Goal: Use online tool/utility: Utilize a website feature to perform a specific function

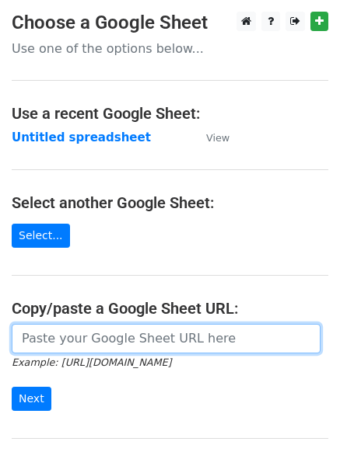
click at [82, 333] on input "url" at bounding box center [166, 339] width 309 height 30
paste input "[URL][DOMAIN_NAME]"
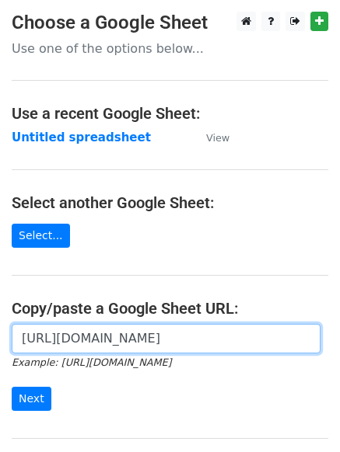
scroll to position [0, 320]
type input "[URL][DOMAIN_NAME]"
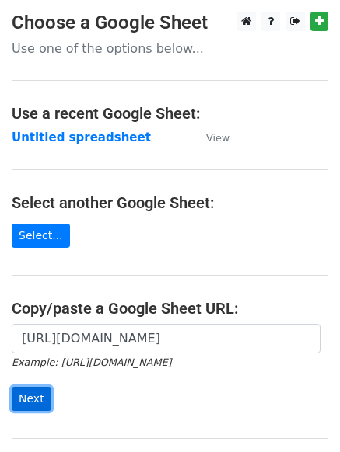
scroll to position [0, 0]
click at [21, 392] on input "Next" at bounding box center [32, 399] width 40 height 24
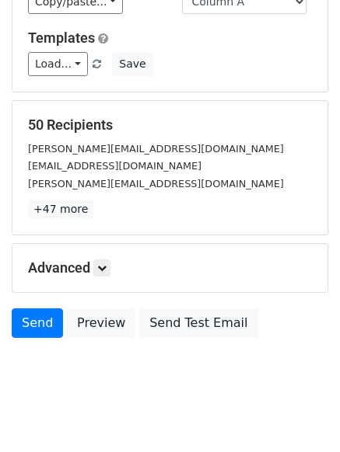
scroll to position [146, 0]
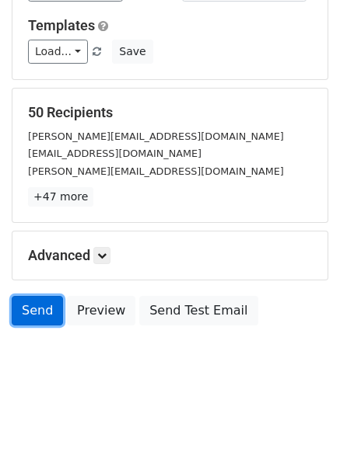
click at [20, 312] on link "Send" at bounding box center [37, 311] width 51 height 30
